Goal: Task Accomplishment & Management: Manage account settings

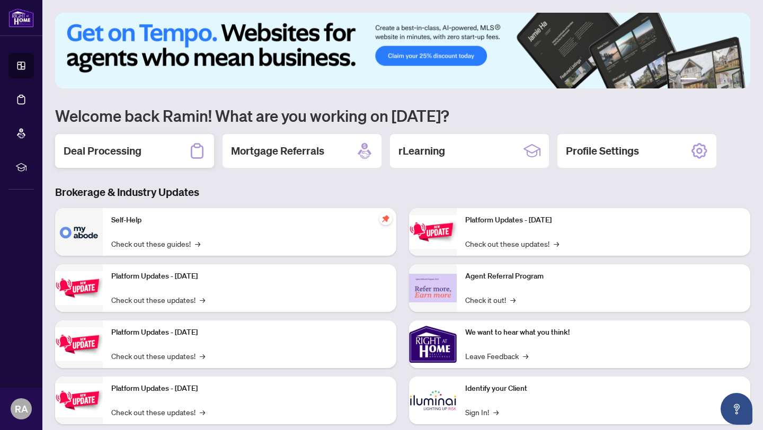
click at [125, 146] on h2 "Deal Processing" at bounding box center [103, 151] width 78 height 15
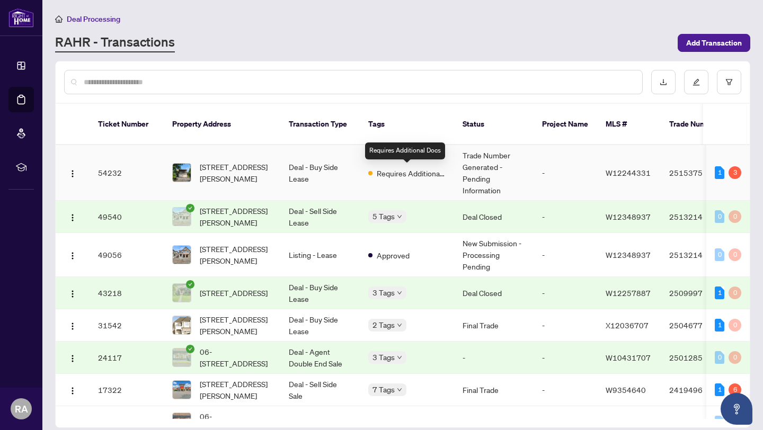
click at [389, 172] on span "Requires Additional Docs" at bounding box center [411, 173] width 69 height 12
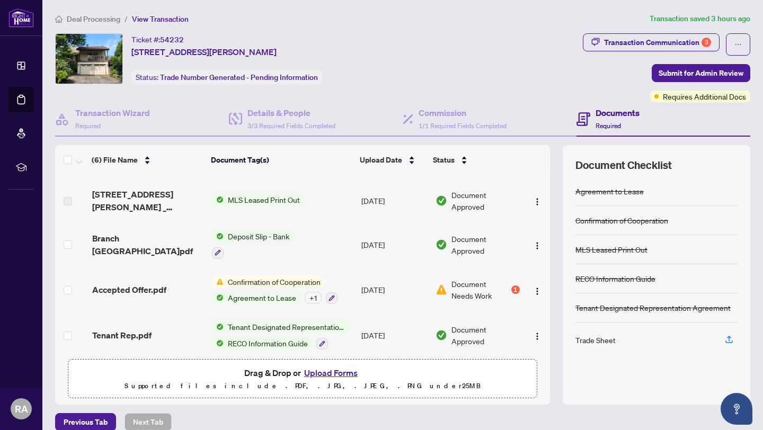
scroll to position [88, 0]
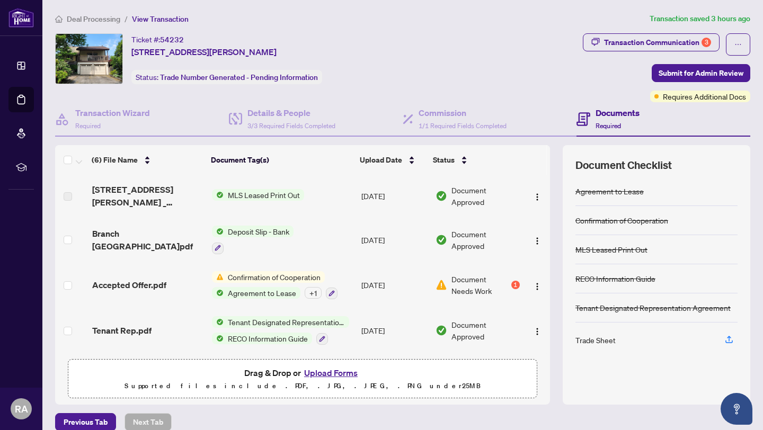
click at [255, 272] on span "Confirmation of Cooperation" at bounding box center [274, 277] width 101 height 12
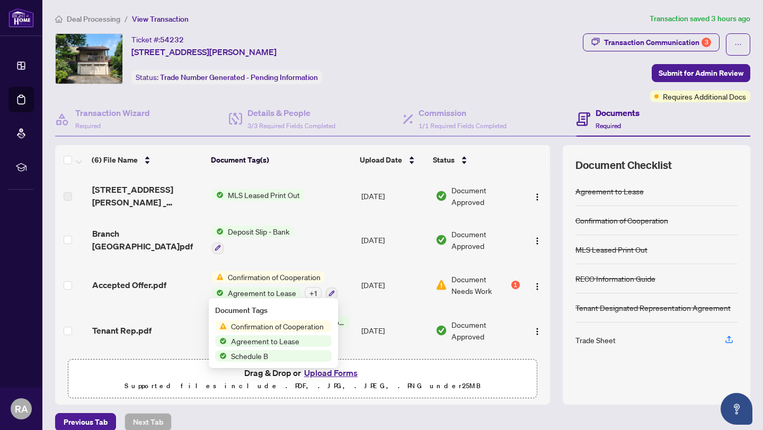
click at [263, 326] on span "Confirmation of Cooperation" at bounding box center [277, 327] width 101 height 12
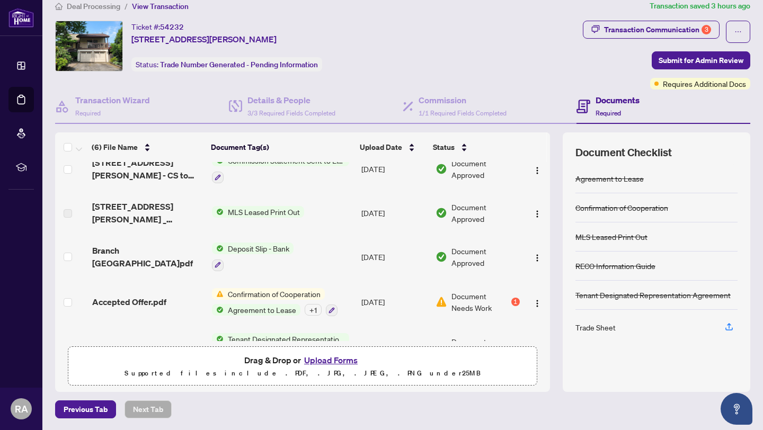
scroll to position [88, 0]
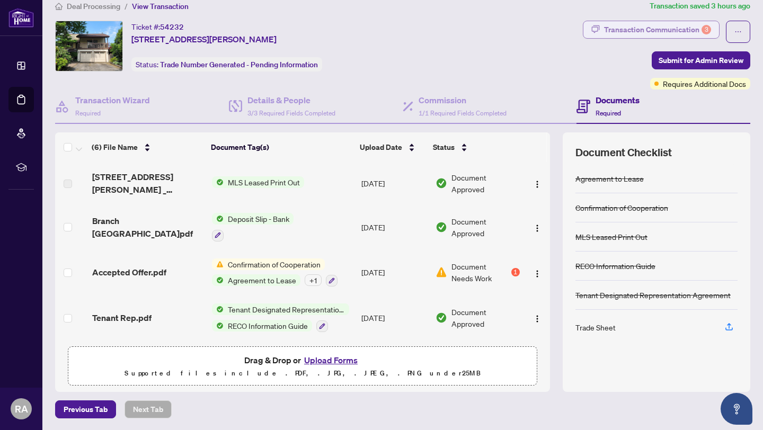
click at [670, 23] on div "Transaction Communication 3" at bounding box center [657, 29] width 107 height 17
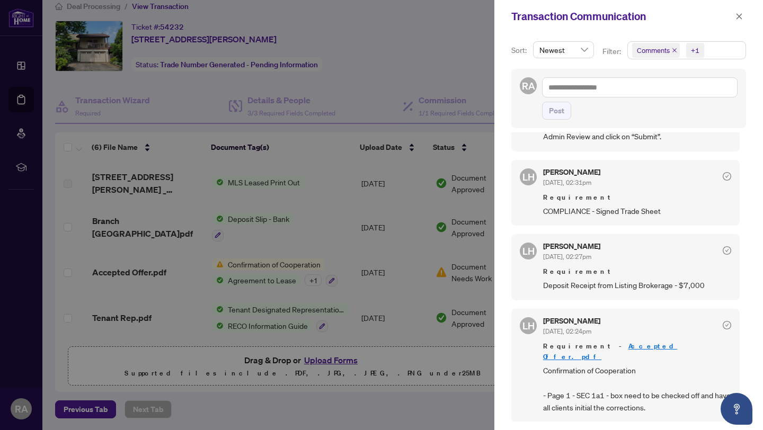
scroll to position [0, 0]
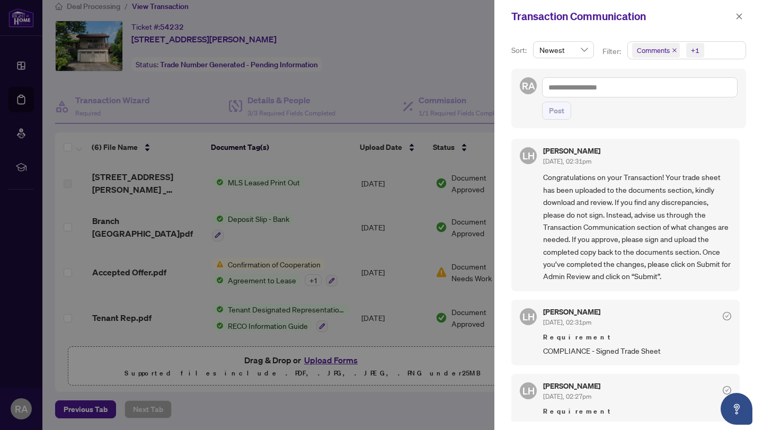
click at [332, 157] on div at bounding box center [381, 215] width 763 height 430
click at [738, 17] on icon "close" at bounding box center [739, 16] width 6 height 6
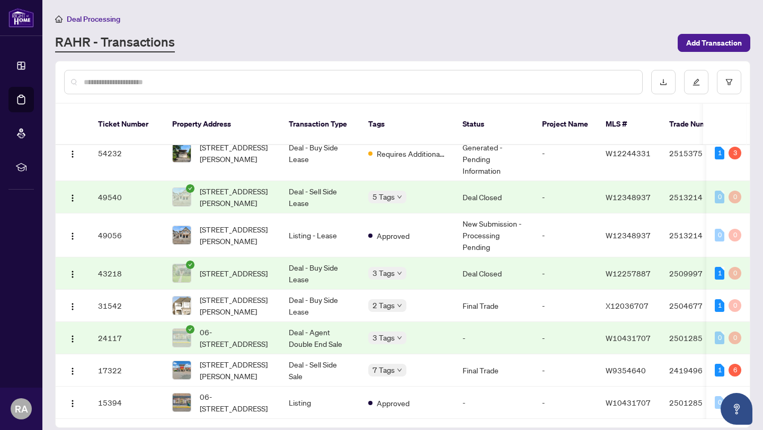
scroll to position [0, 3]
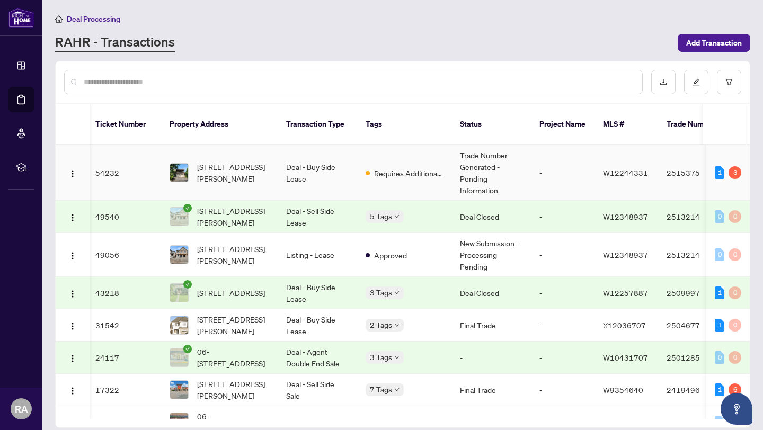
click at [320, 179] on td "Deal - Buy Side Lease" at bounding box center [317, 173] width 79 height 56
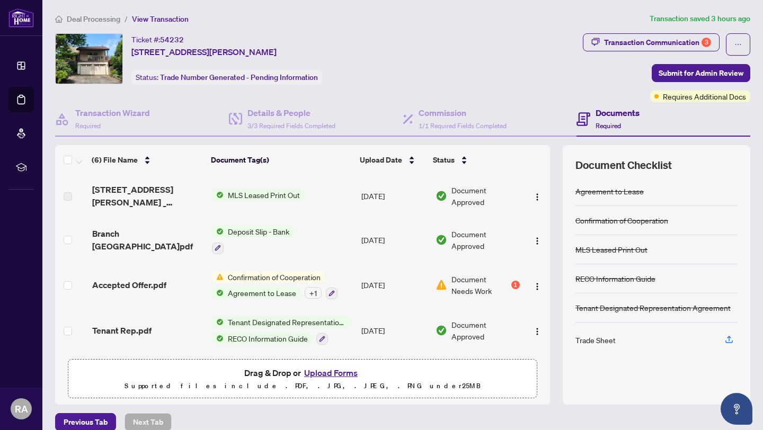
scroll to position [13, 0]
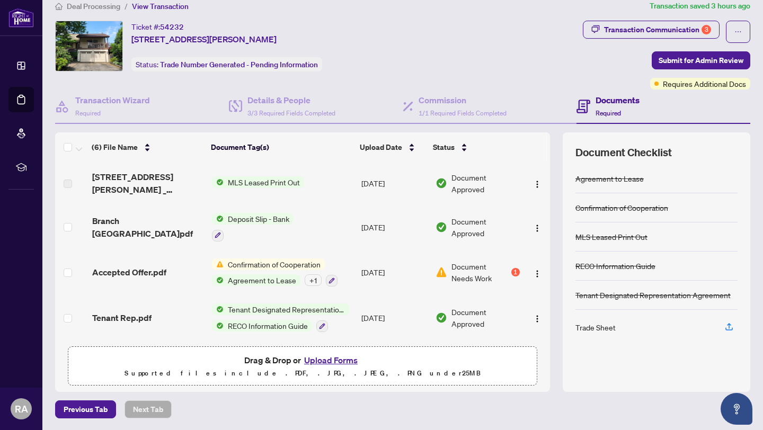
click at [292, 259] on span "Confirmation of Cooperation" at bounding box center [274, 265] width 101 height 12
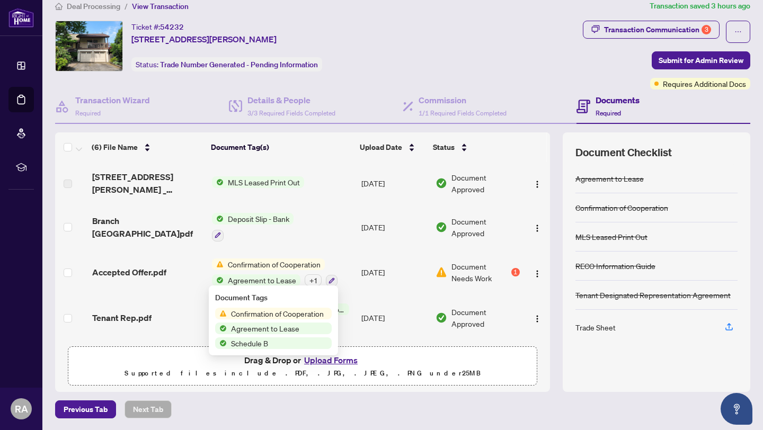
click at [290, 312] on span "Confirmation of Cooperation" at bounding box center [277, 314] width 101 height 12
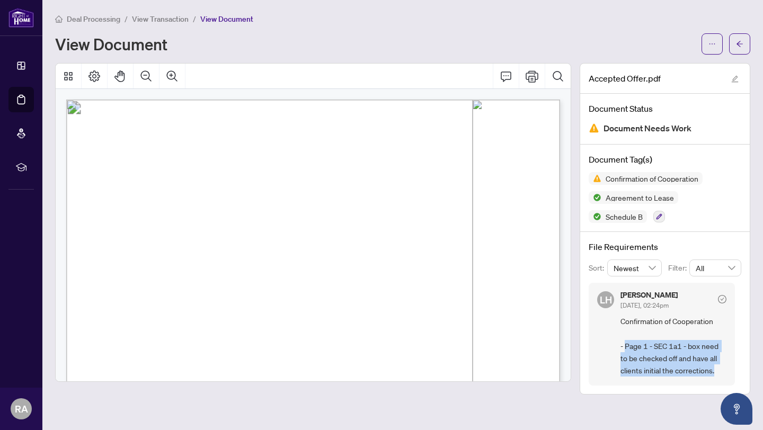
drag, startPoint x: 626, startPoint y: 348, endPoint x: 740, endPoint y: 370, distance: 116.1
click at [740, 370] on div "LH [PERSON_NAME] [DATE], 02:24pm Confirmation of Cooperation - Page 1 - SEC 1a1…" at bounding box center [665, 334] width 153 height 103
copy span "Page 1 - SEC 1a1 - box need to be checked off and have all clients initial the …"
